Goal: Task Accomplishment & Management: Manage account settings

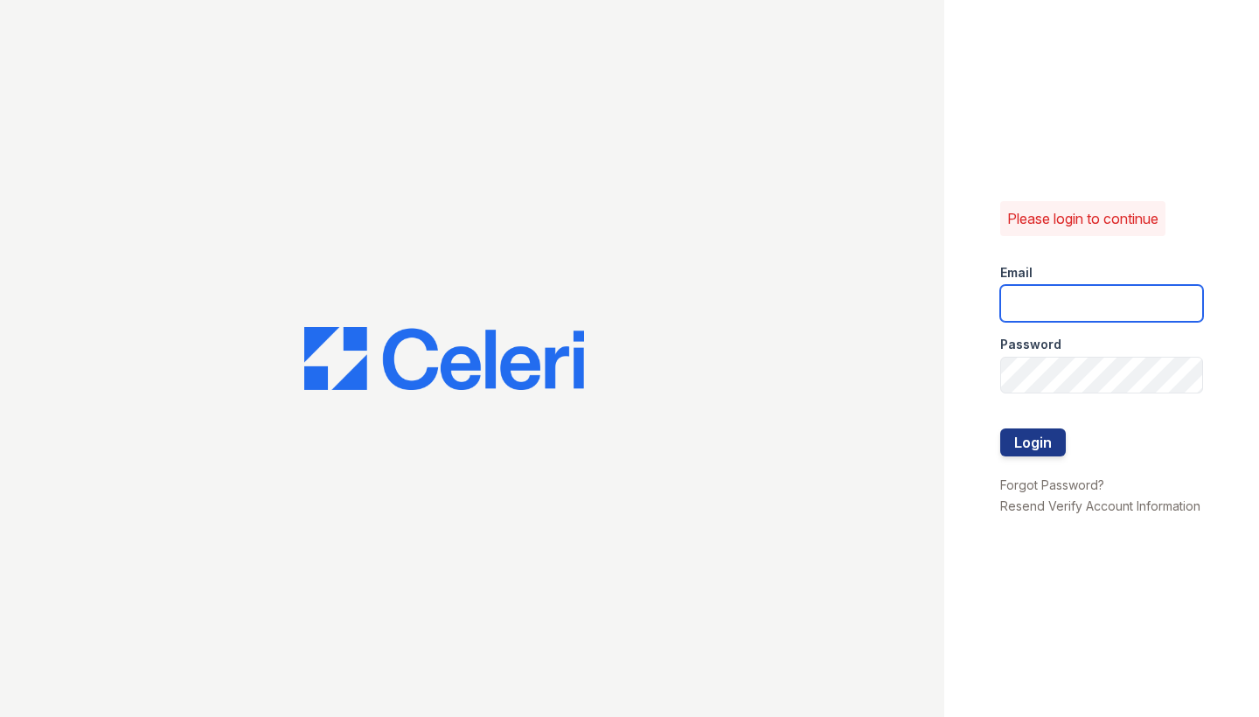
type input "[PERSON_NAME][EMAIL_ADDRESS][DOMAIN_NAME]"
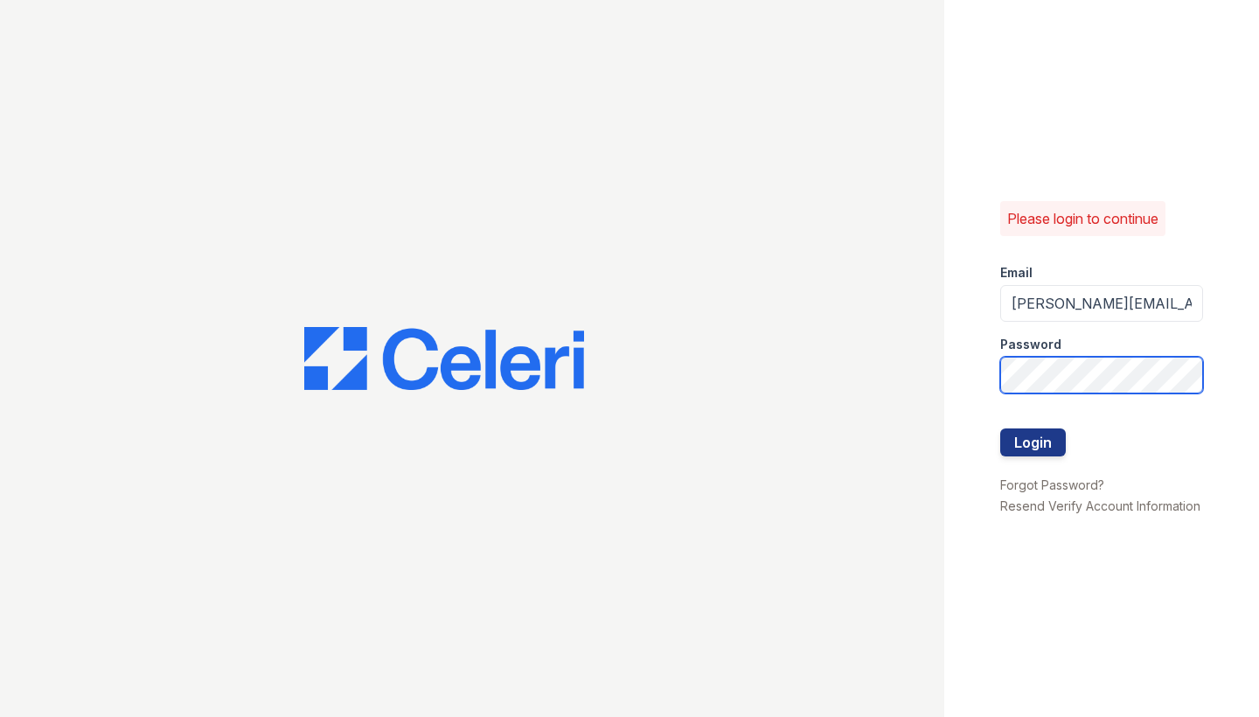
click at [1033, 443] on button "Login" at bounding box center [1034, 443] width 66 height 28
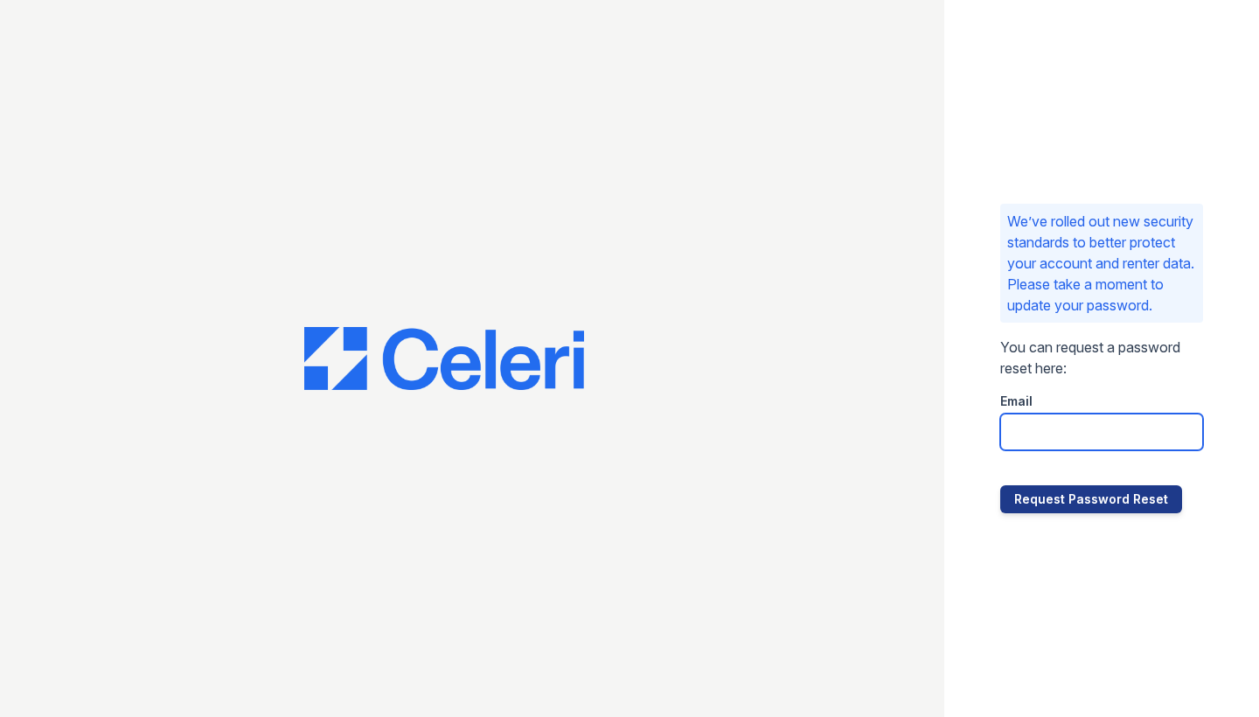
click at [1047, 450] on input "email" at bounding box center [1102, 432] width 203 height 37
type input "[PERSON_NAME][EMAIL_ADDRESS][DOMAIN_NAME]"
click at [679, 213] on div at bounding box center [472, 358] width 945 height 717
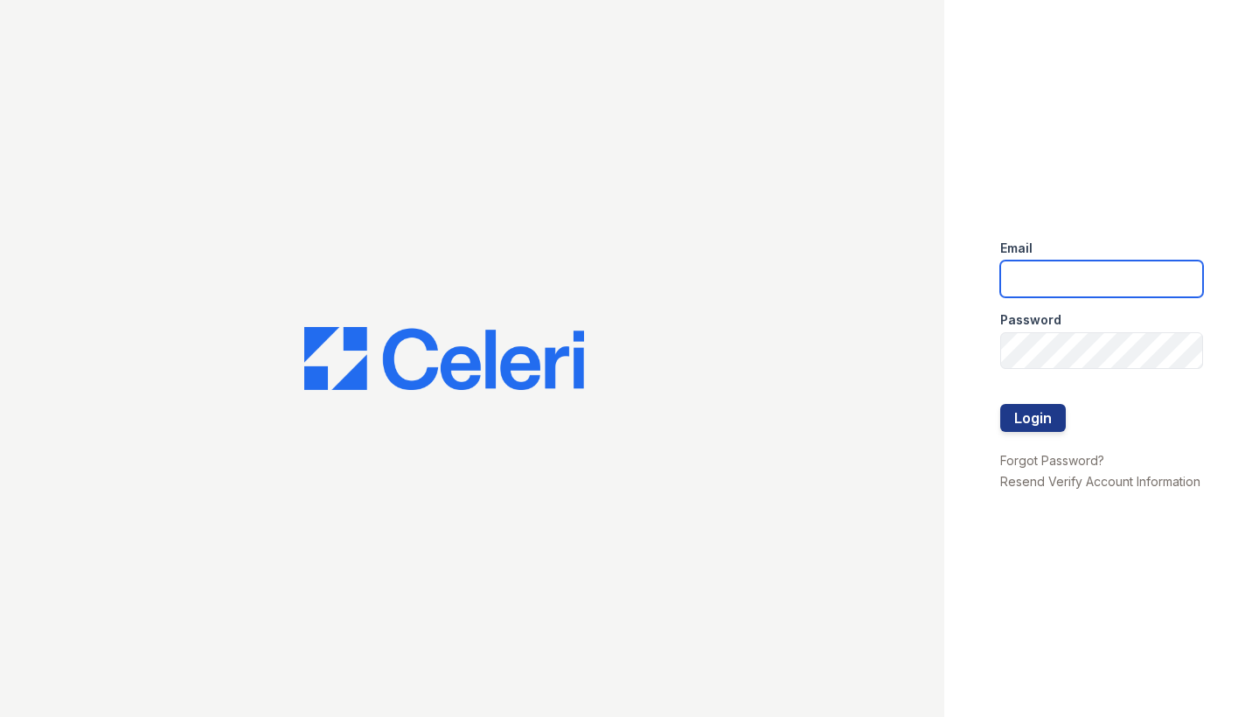
type input "[PERSON_NAME][EMAIL_ADDRESS][DOMAIN_NAME]"
click at [1042, 422] on button "Login" at bounding box center [1034, 418] width 66 height 28
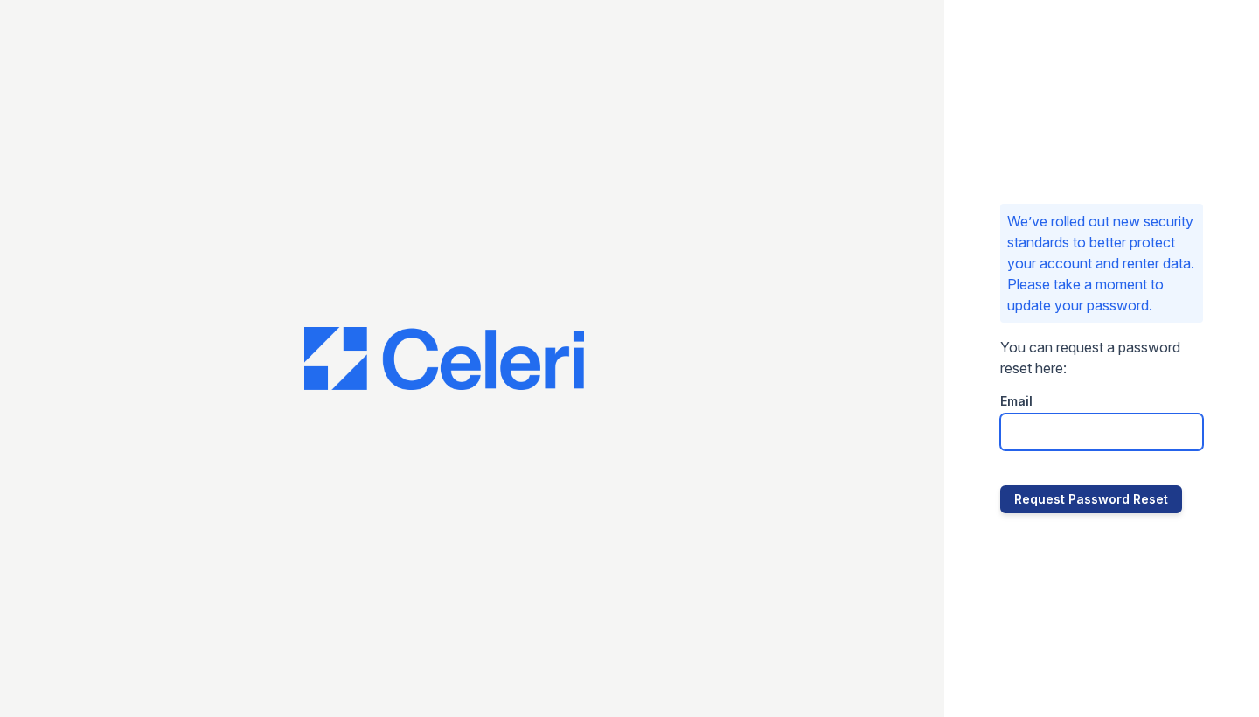
click at [1066, 443] on input "email" at bounding box center [1102, 432] width 203 height 37
type input "[PERSON_NAME][EMAIL_ADDRESS][DOMAIN_NAME]"
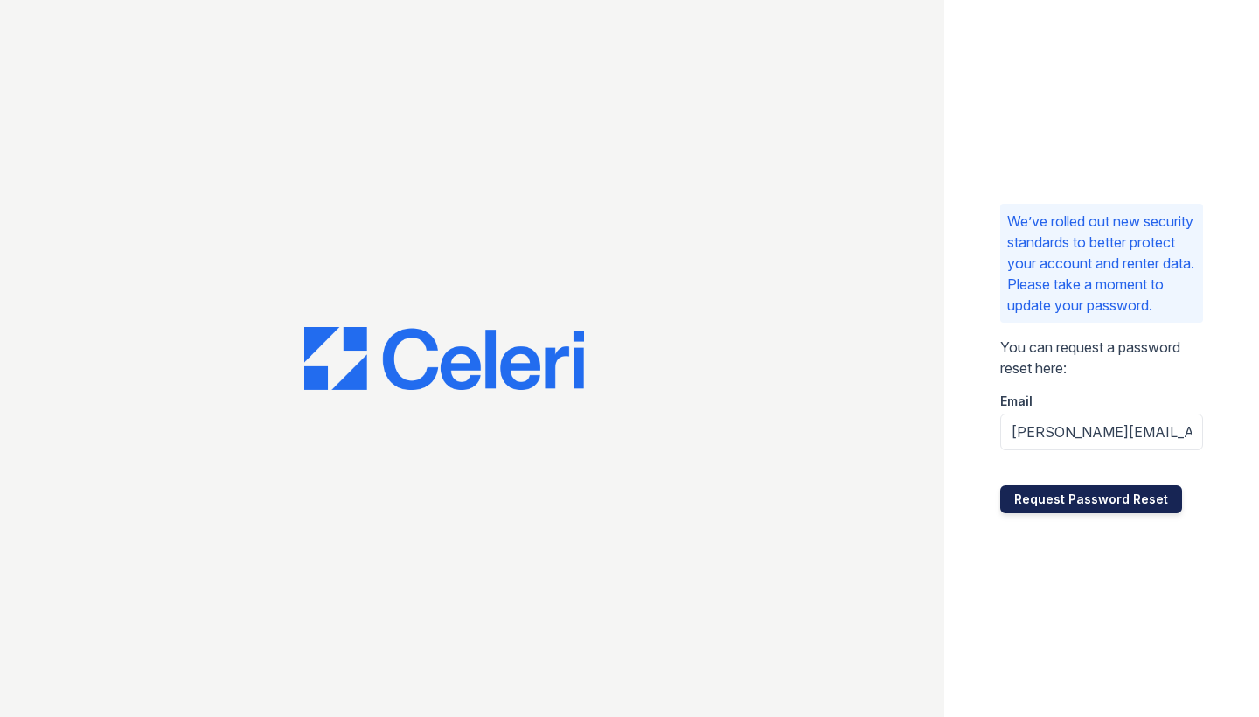
click at [1070, 506] on button "Request Password Reset" at bounding box center [1092, 499] width 182 height 28
click at [1081, 505] on button "Request Password Reset" at bounding box center [1092, 499] width 182 height 28
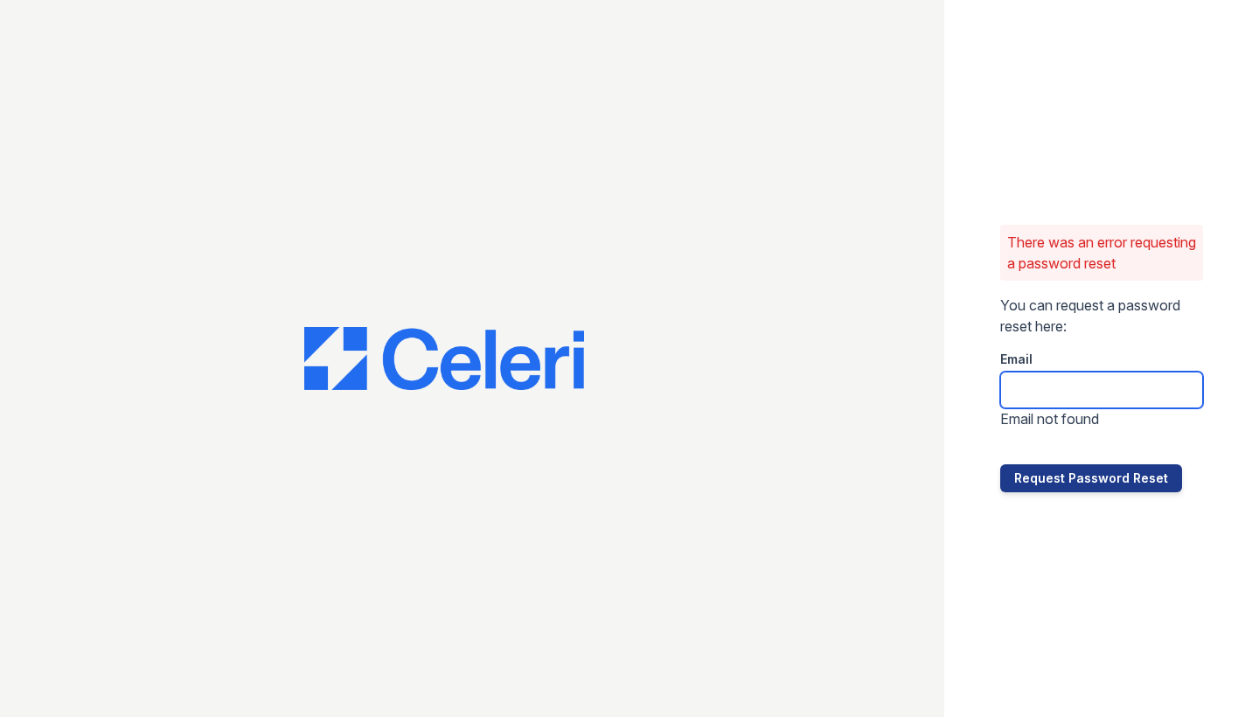
click at [1064, 397] on input "email" at bounding box center [1102, 390] width 203 height 37
type input "jerry@"
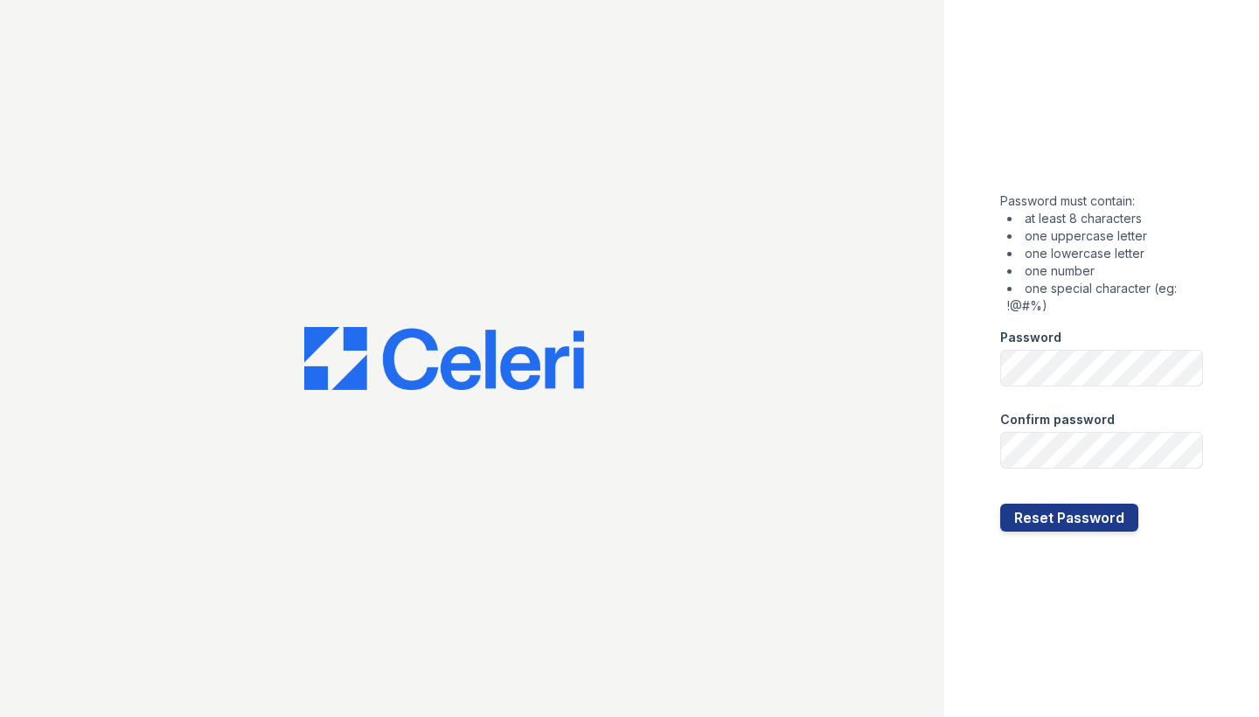
click at [1158, 331] on div "Password" at bounding box center [1102, 332] width 203 height 35
click at [1068, 518] on button "Reset Password" at bounding box center [1070, 518] width 138 height 28
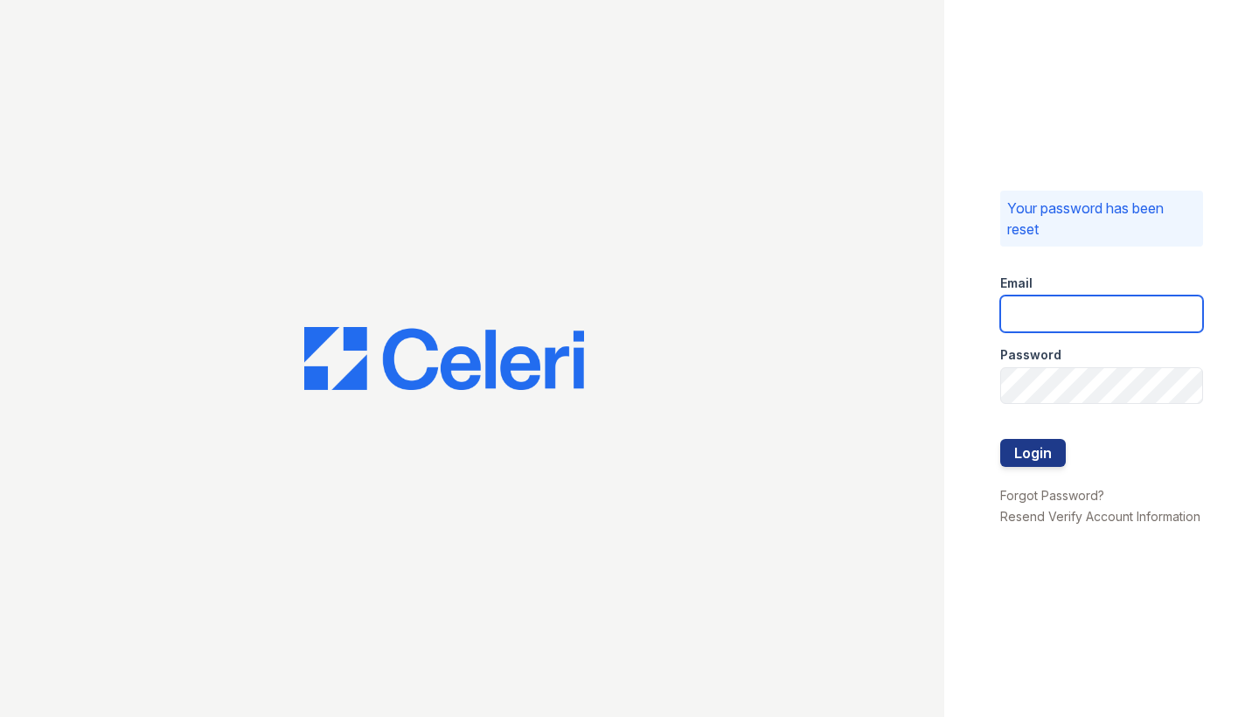
type input "[PERSON_NAME][EMAIL_ADDRESS][DOMAIN_NAME]"
click at [1047, 445] on button "Login" at bounding box center [1034, 453] width 66 height 28
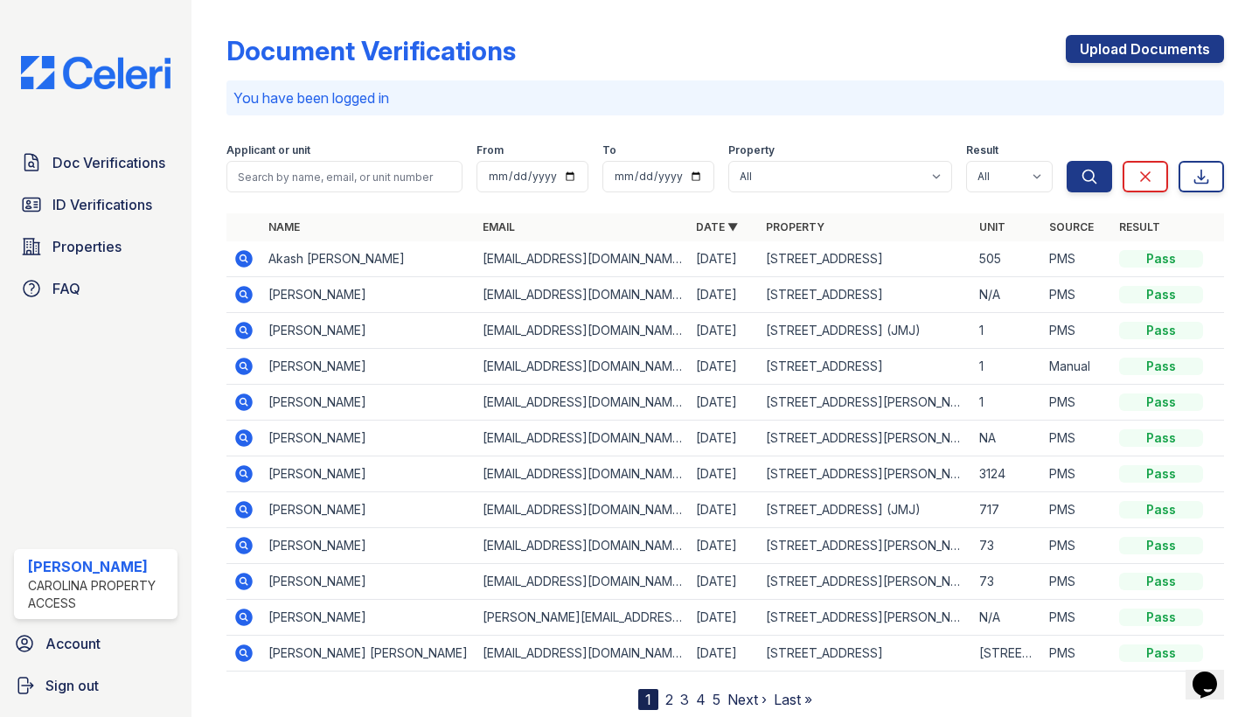
click at [249, 259] on icon at bounding box center [244, 258] width 17 height 17
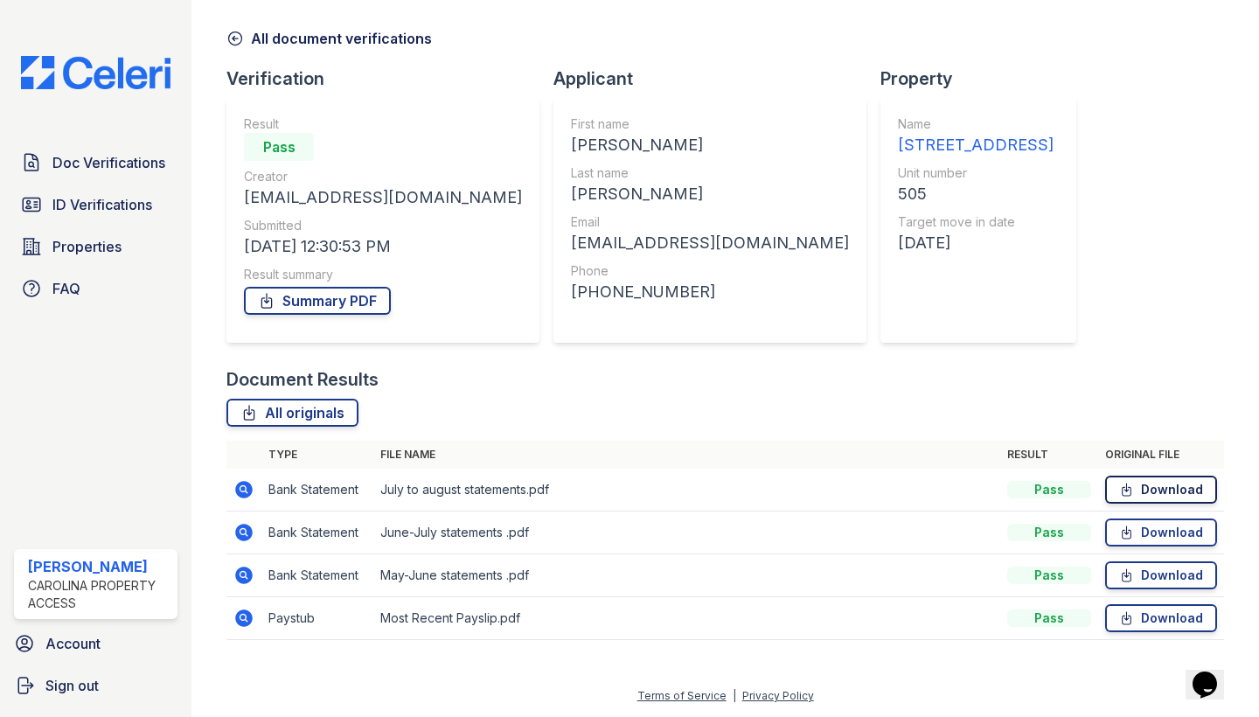
click at [1172, 481] on link "Download" at bounding box center [1161, 490] width 112 height 28
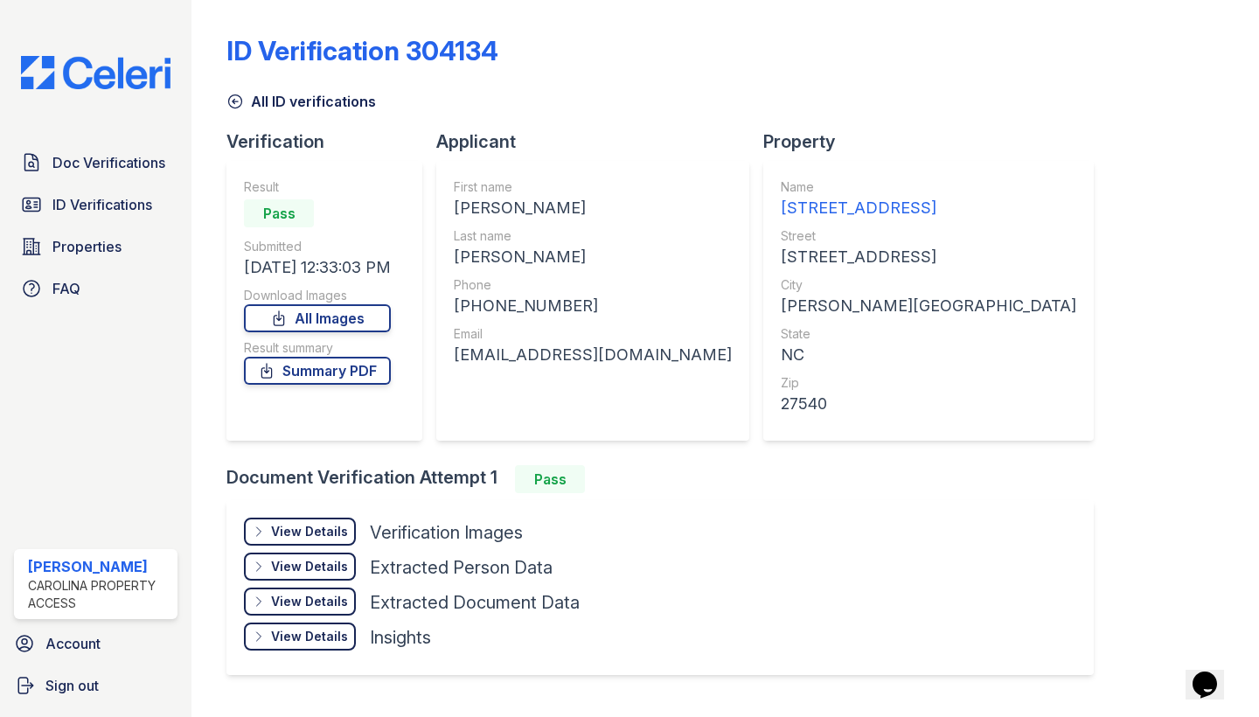
click at [321, 533] on div "View Details" at bounding box center [309, 531] width 77 height 17
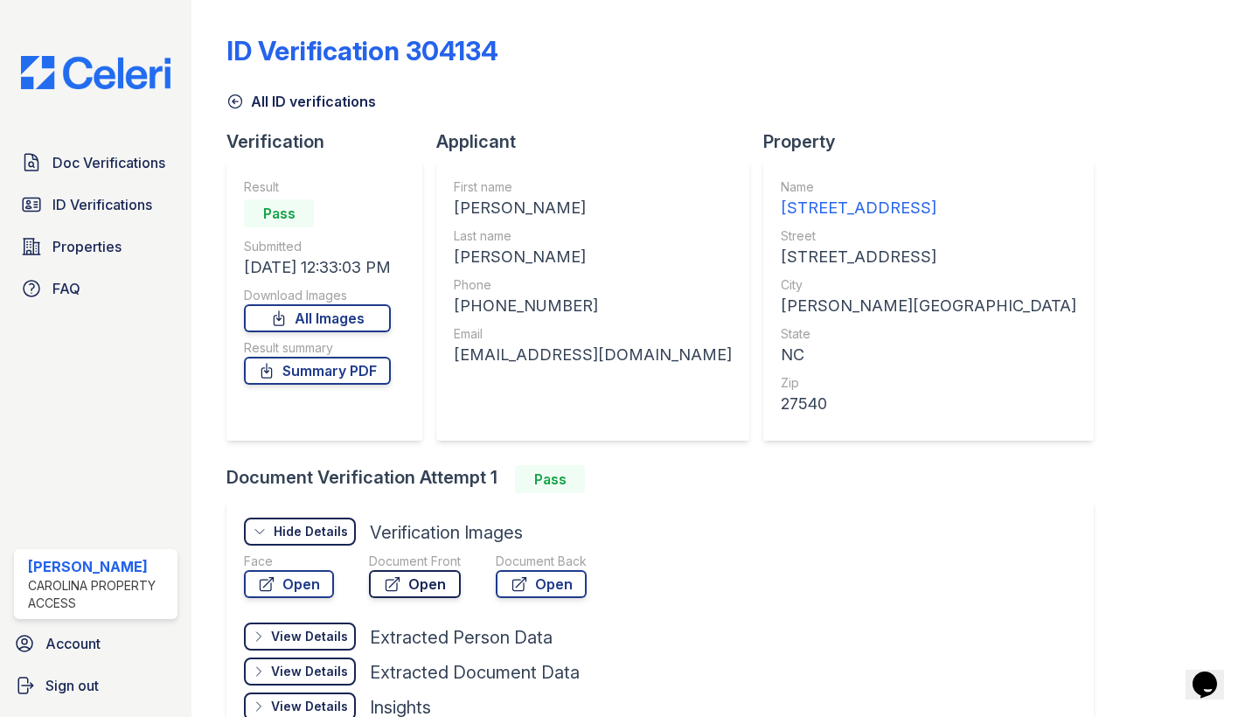
click at [439, 581] on link "Open" at bounding box center [415, 584] width 92 height 28
click at [310, 576] on link "Open" at bounding box center [289, 584] width 90 height 28
